Goal: Check status: Check status

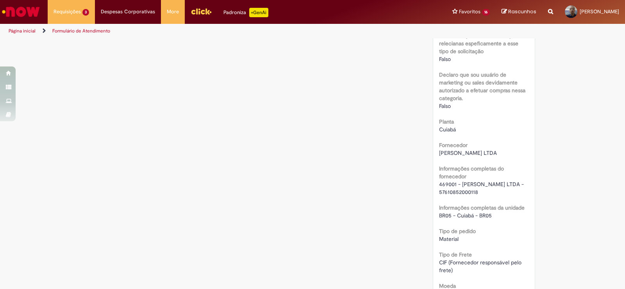
scroll to position [711, 0]
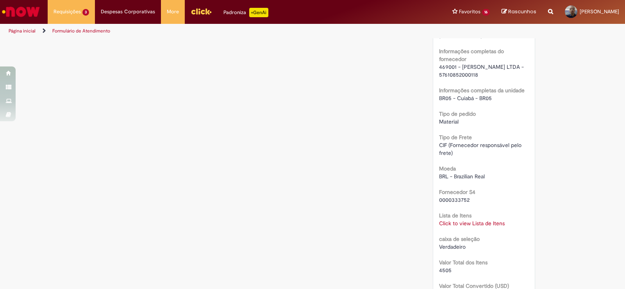
click at [477, 226] on link "Click to view Lista de Itens" at bounding box center [472, 222] width 66 height 7
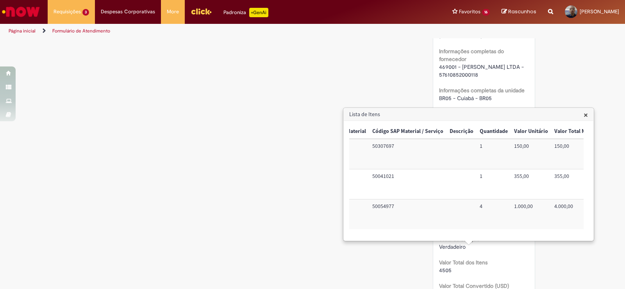
scroll to position [0, 64]
click at [586, 114] on span "×" at bounding box center [585, 114] width 4 height 11
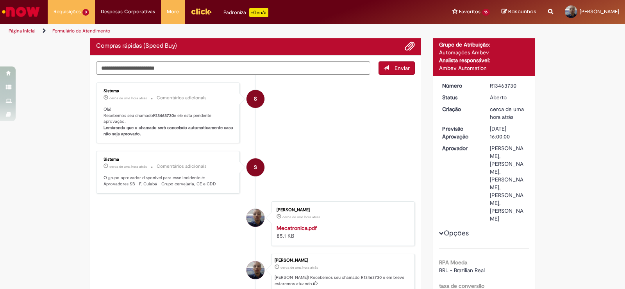
scroll to position [0, 0]
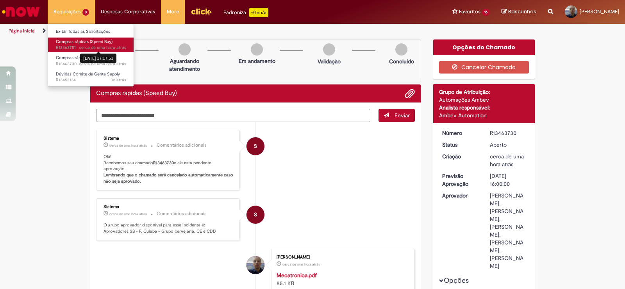
click at [82, 52] on div "[DATE] 17:17:51" at bounding box center [98, 58] width 36 height 13
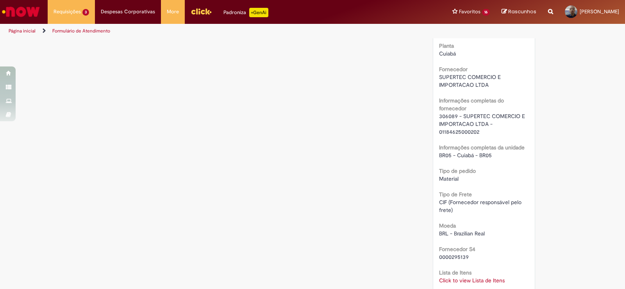
scroll to position [787, 0]
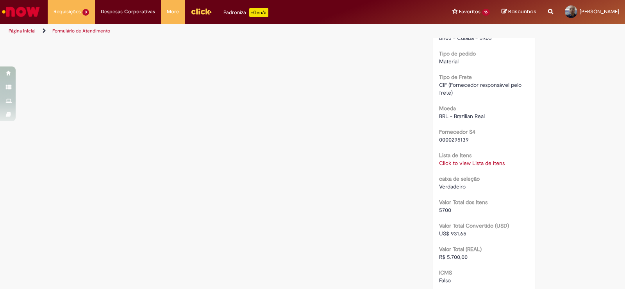
click at [469, 166] on link "Click to view Lista de Itens" at bounding box center [472, 162] width 66 height 7
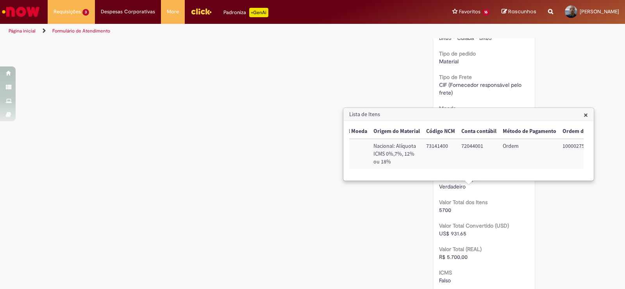
scroll to position [0, 312]
click at [558, 145] on td "100002756425" at bounding box center [568, 154] width 50 height 30
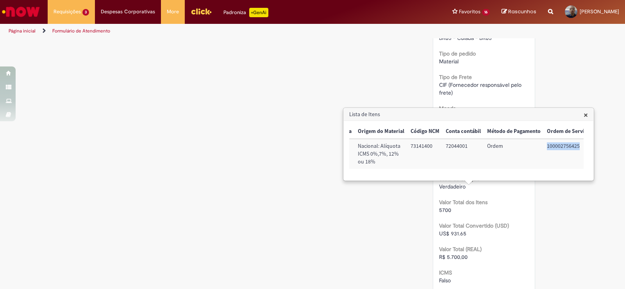
click at [558, 145] on td "100002756425" at bounding box center [568, 154] width 50 height 30
copy td "100002756425"
click at [584, 113] on span "×" at bounding box center [585, 114] width 4 height 11
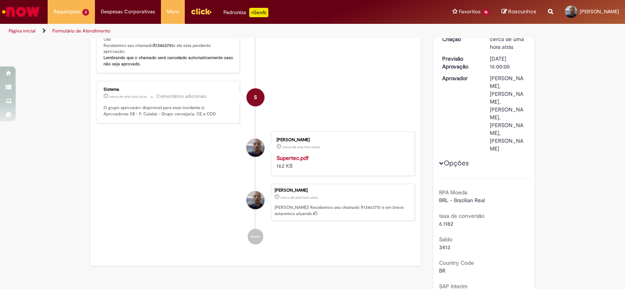
scroll to position [0, 0]
